Goal: Answer question/provide support: Share knowledge or assist other users

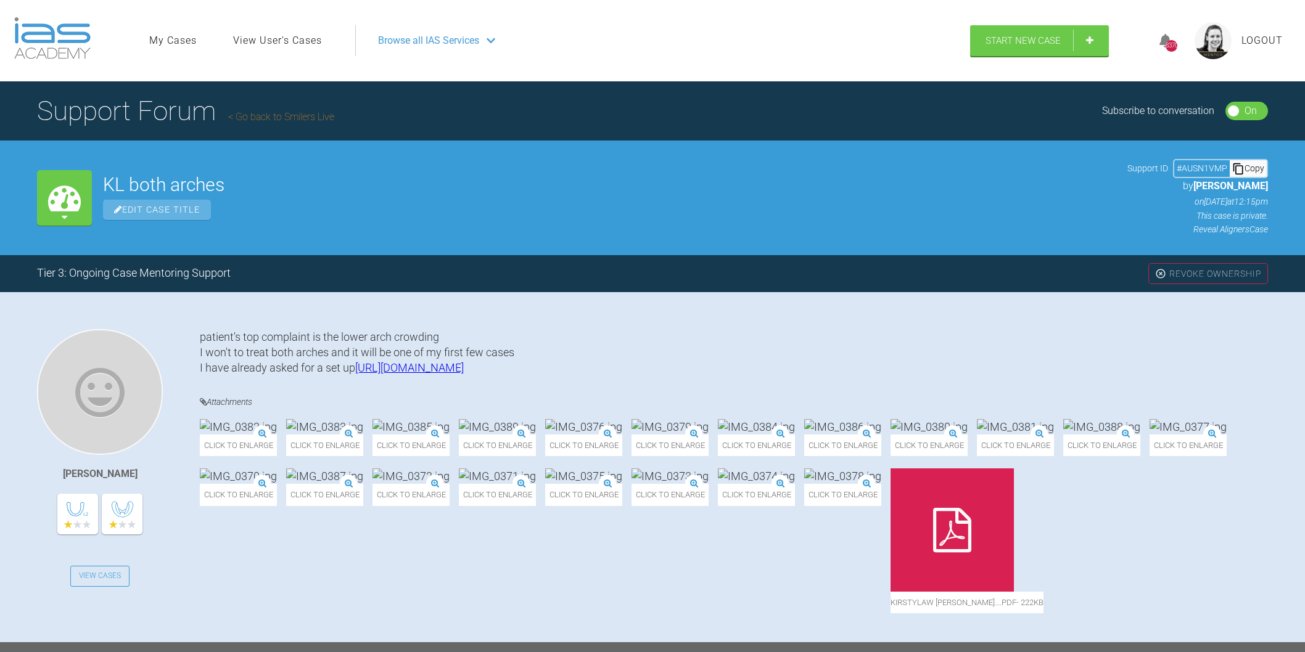
scroll to position [7124, 0]
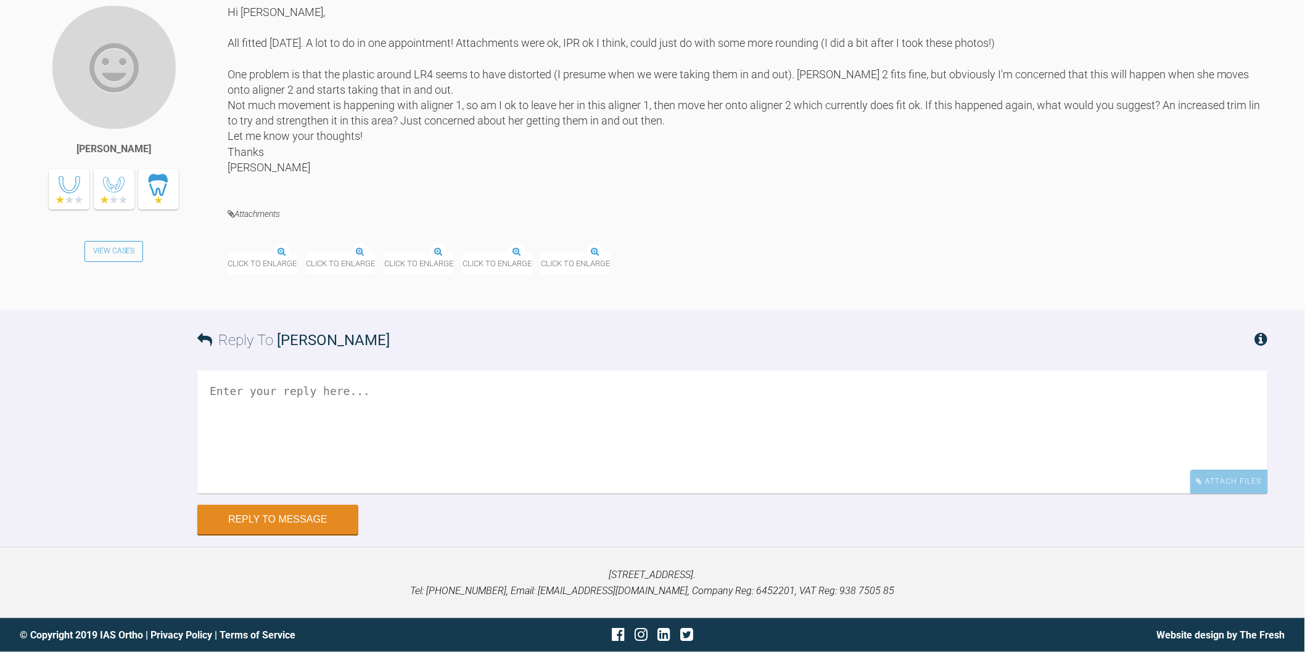
scroll to position [5610, 0]
click at [305, 253] on img at bounding box center [269, 244] width 83 height 15
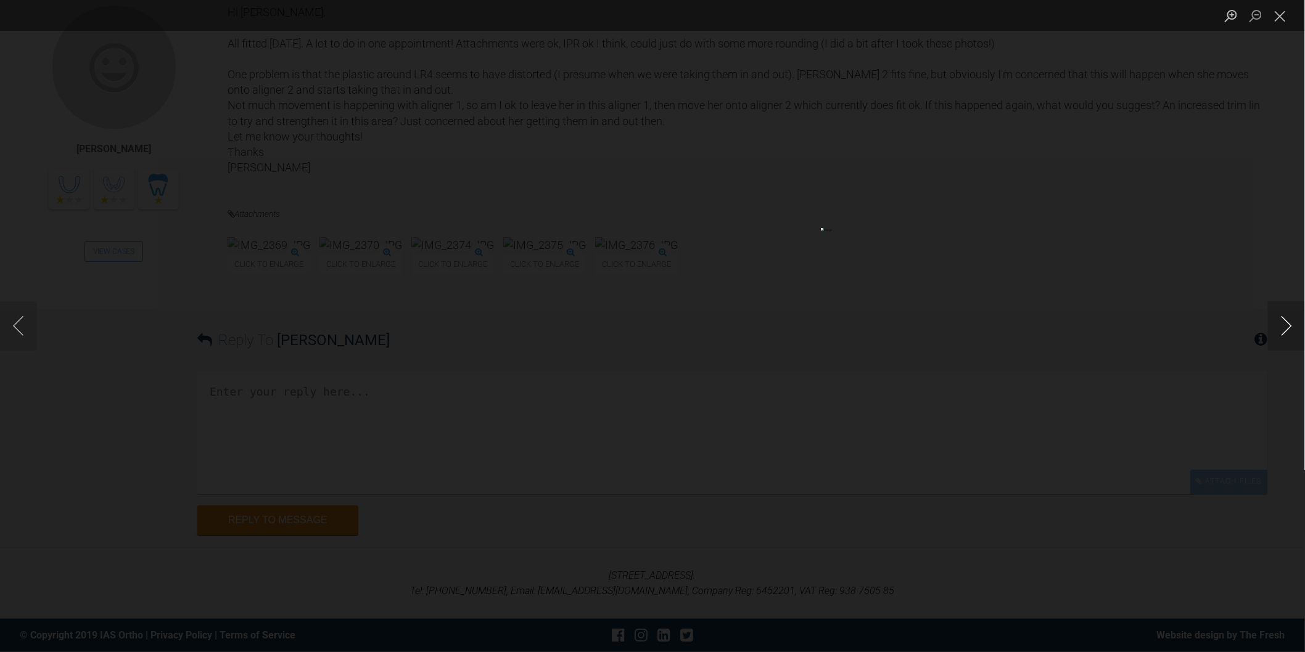
click at [1287, 326] on button "Next image" at bounding box center [1286, 326] width 37 height 49
click at [1283, 324] on button "Next image" at bounding box center [1286, 326] width 37 height 49
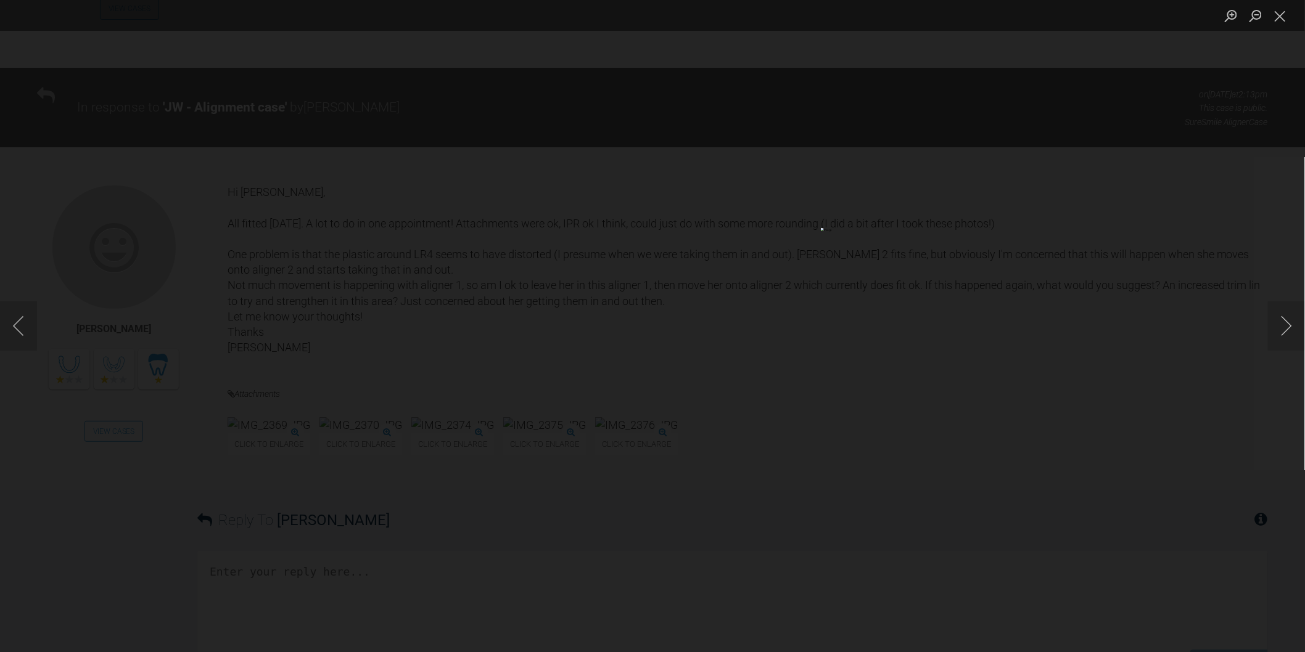
scroll to position [5473, 0]
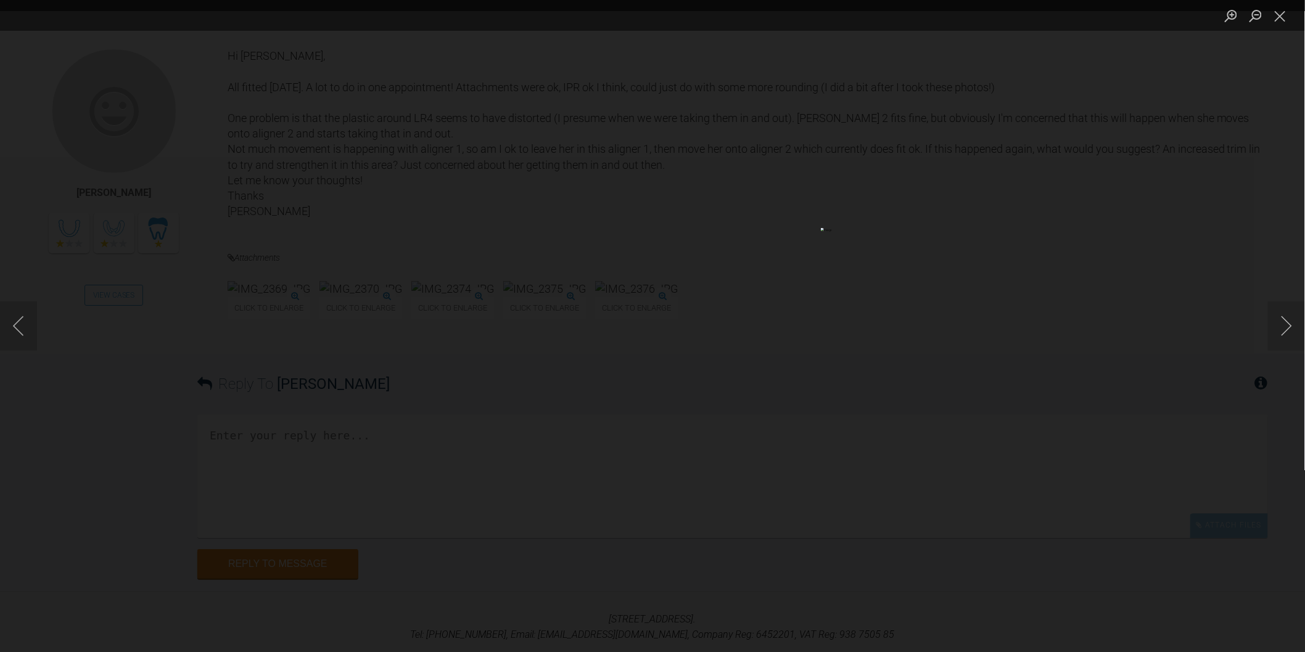
scroll to position [5542, 0]
click at [1290, 21] on button "Close lightbox" at bounding box center [1280, 16] width 25 height 22
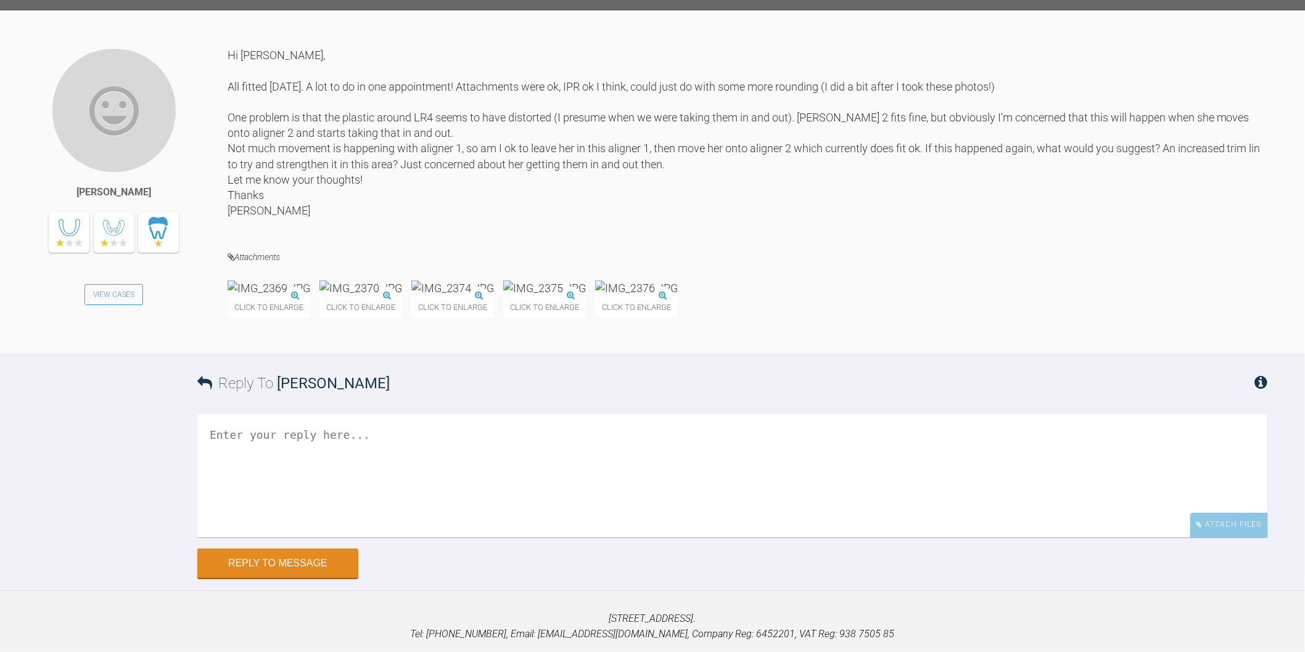
click at [678, 296] on img at bounding box center [636, 288] width 83 height 15
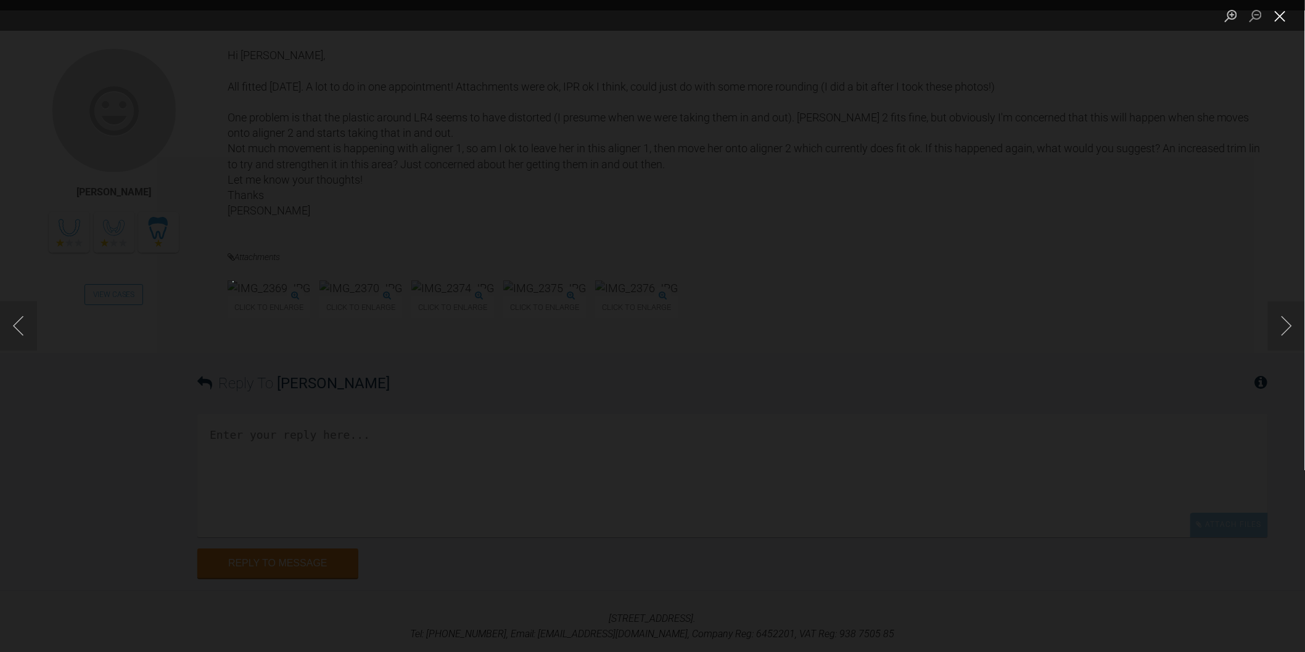
click at [1282, 20] on button "Close lightbox" at bounding box center [1280, 16] width 25 height 22
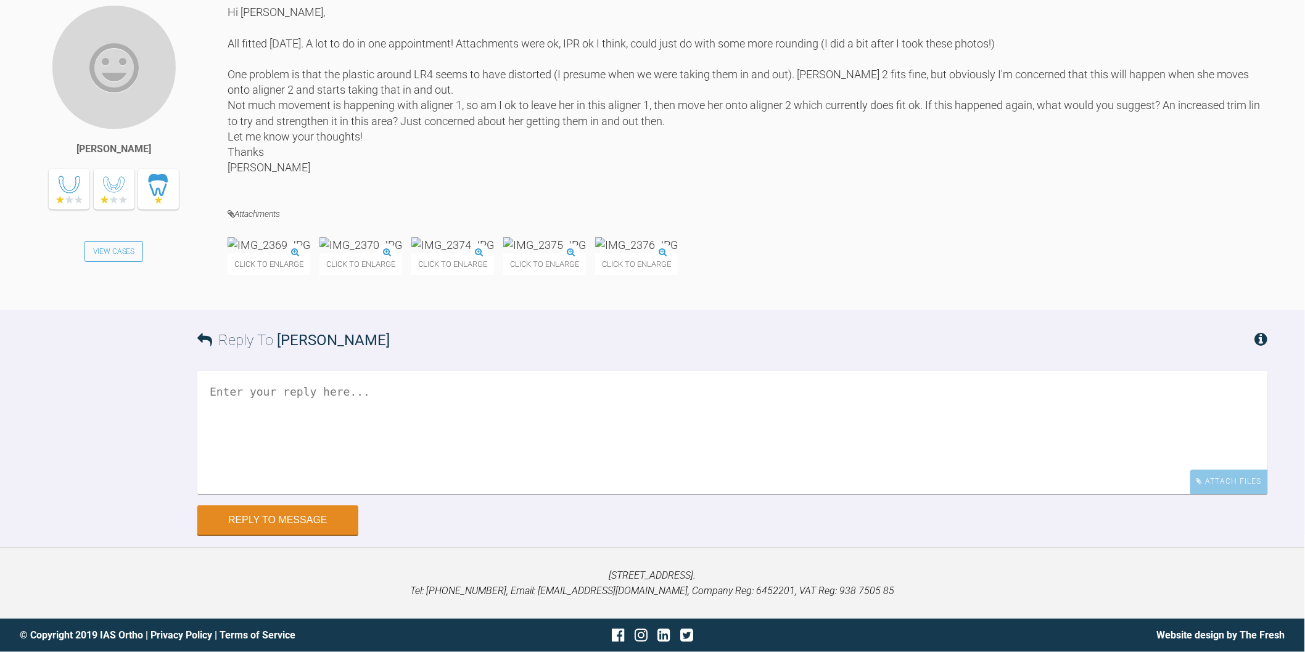
scroll to position [5679, 0]
click at [435, 495] on textarea at bounding box center [732, 432] width 1071 height 123
type textarea "H"
